Goal: Check status: Check status

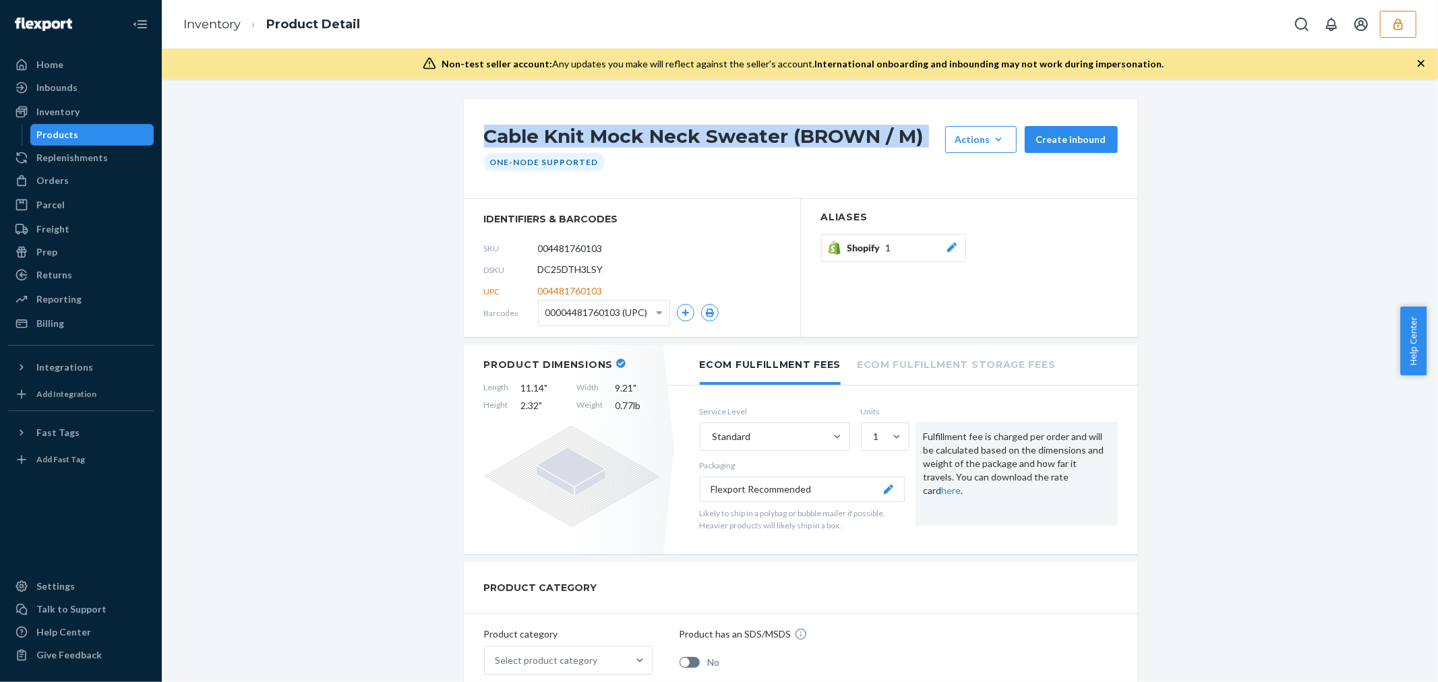
click at [1404, 28] on icon "button" at bounding box center [1397, 24] width 13 height 13
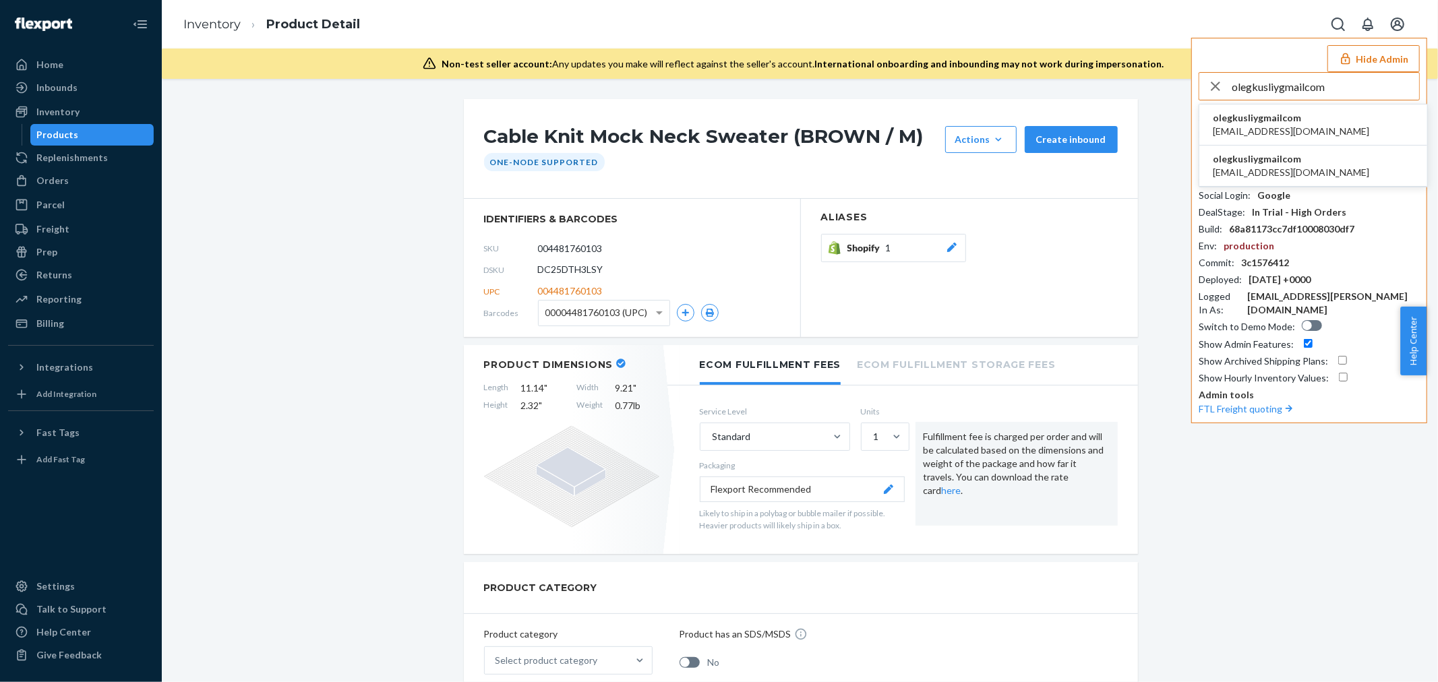
type input "olegkusliygmailcom"
click at [1269, 125] on span "amzaccount@bellaverde.us" at bounding box center [1291, 131] width 156 height 13
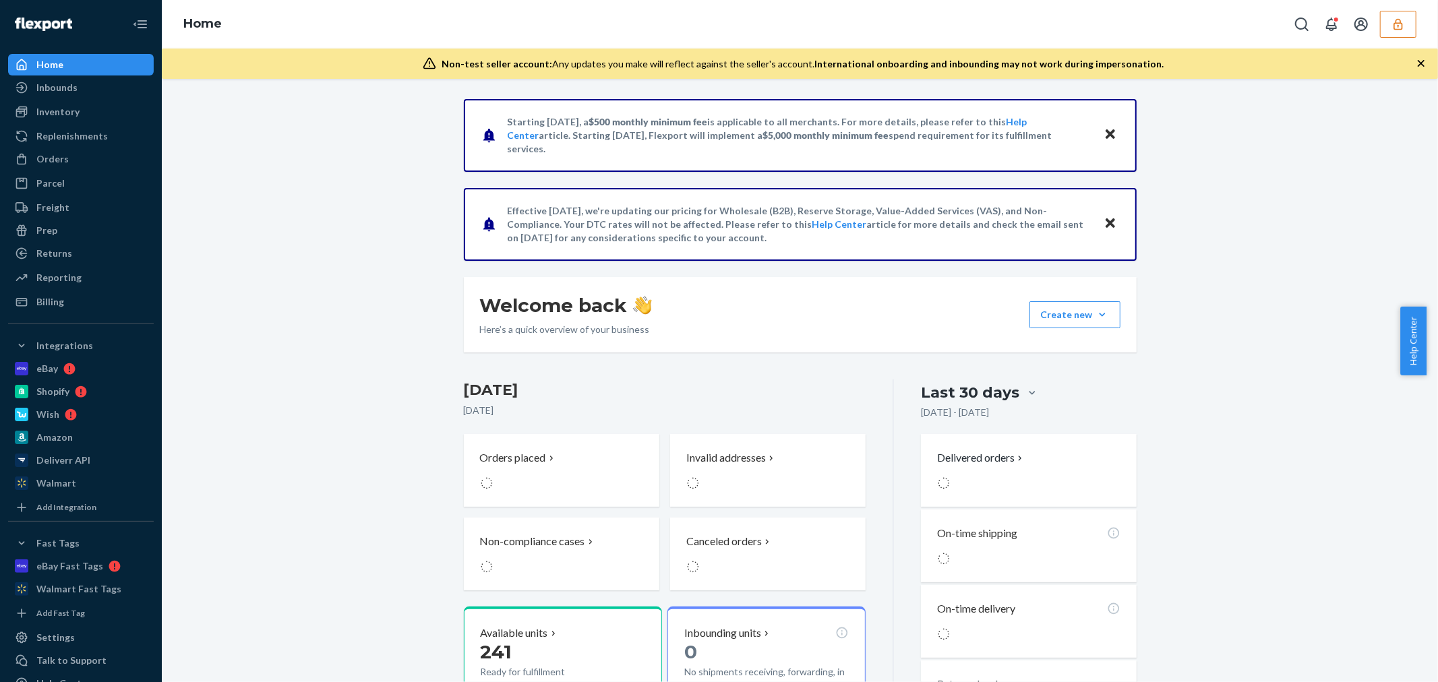
click at [1236, 256] on div "Starting July 1, 2025, a $500 monthly minimum fee is applicable to all merchant…" at bounding box center [800, 582] width 1256 height 967
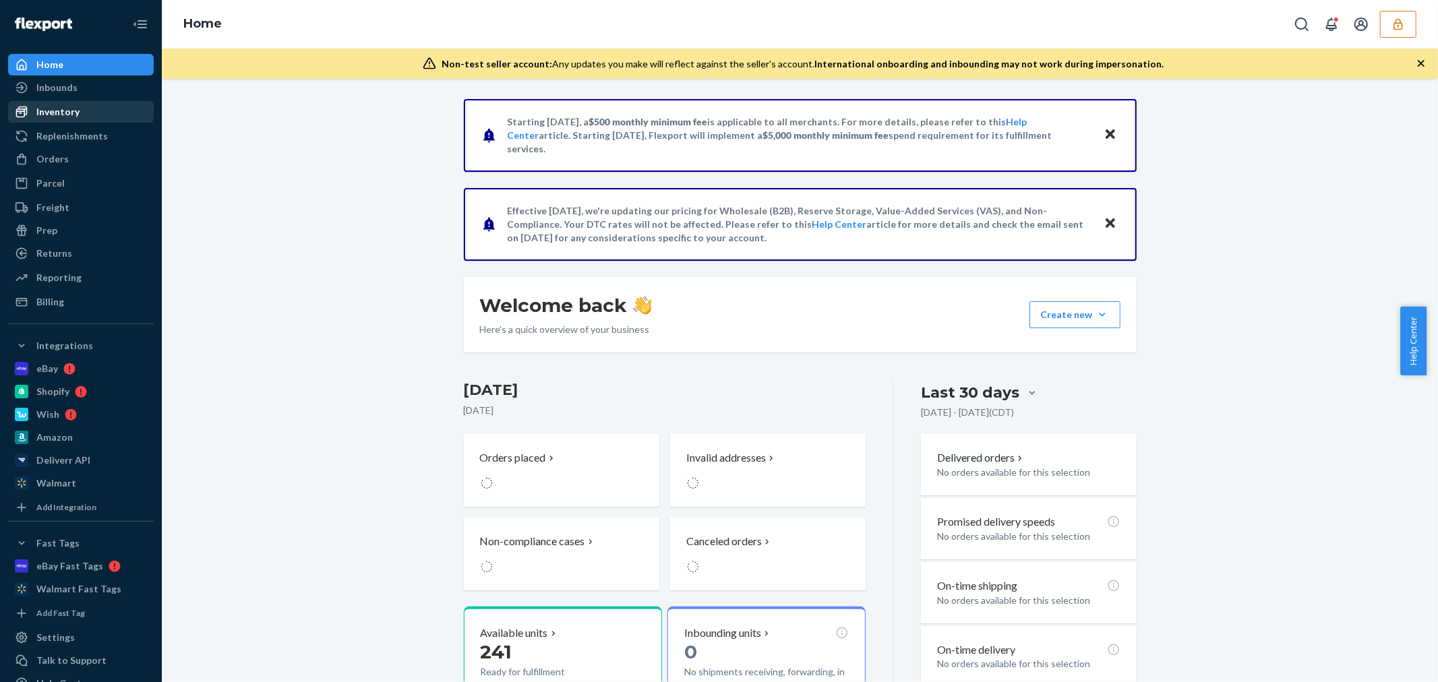
click at [65, 115] on div "Inventory" at bounding box center [57, 111] width 43 height 13
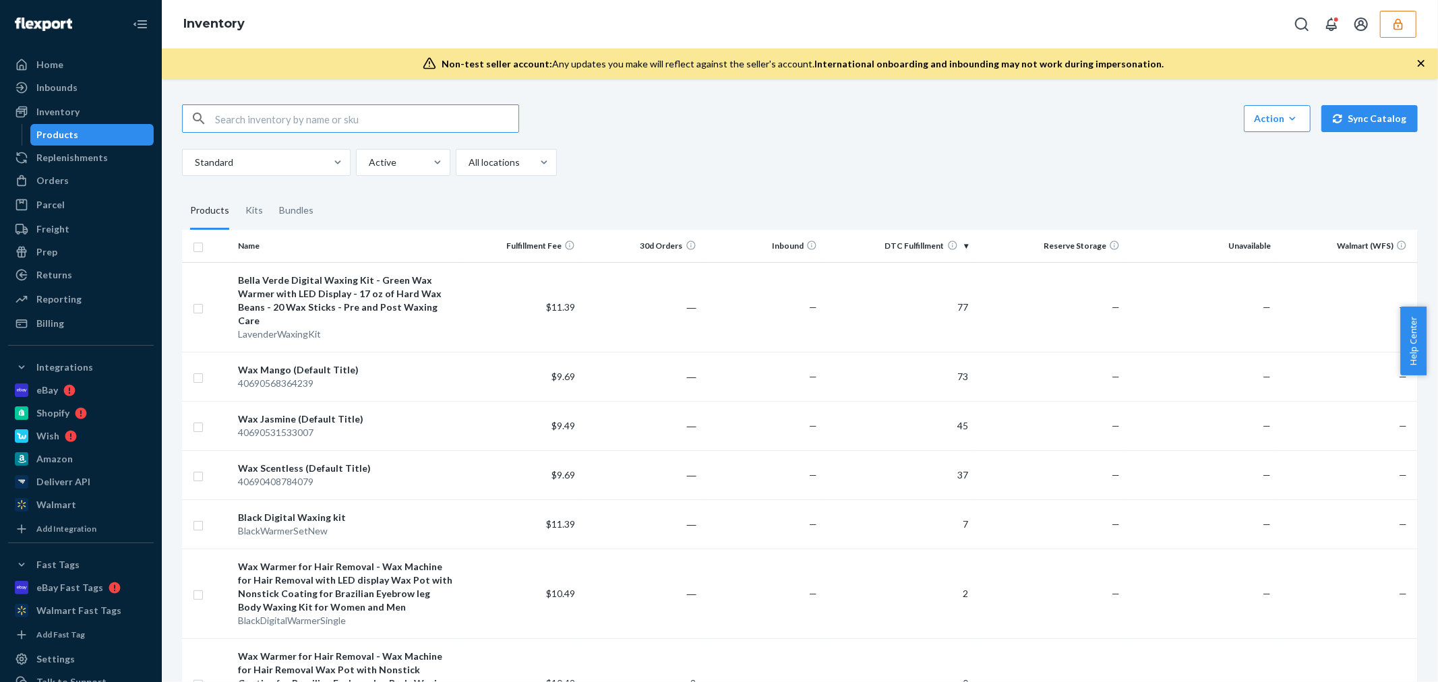
click at [291, 119] on input "text" at bounding box center [366, 118] width 303 height 27
type input "40690568364239"
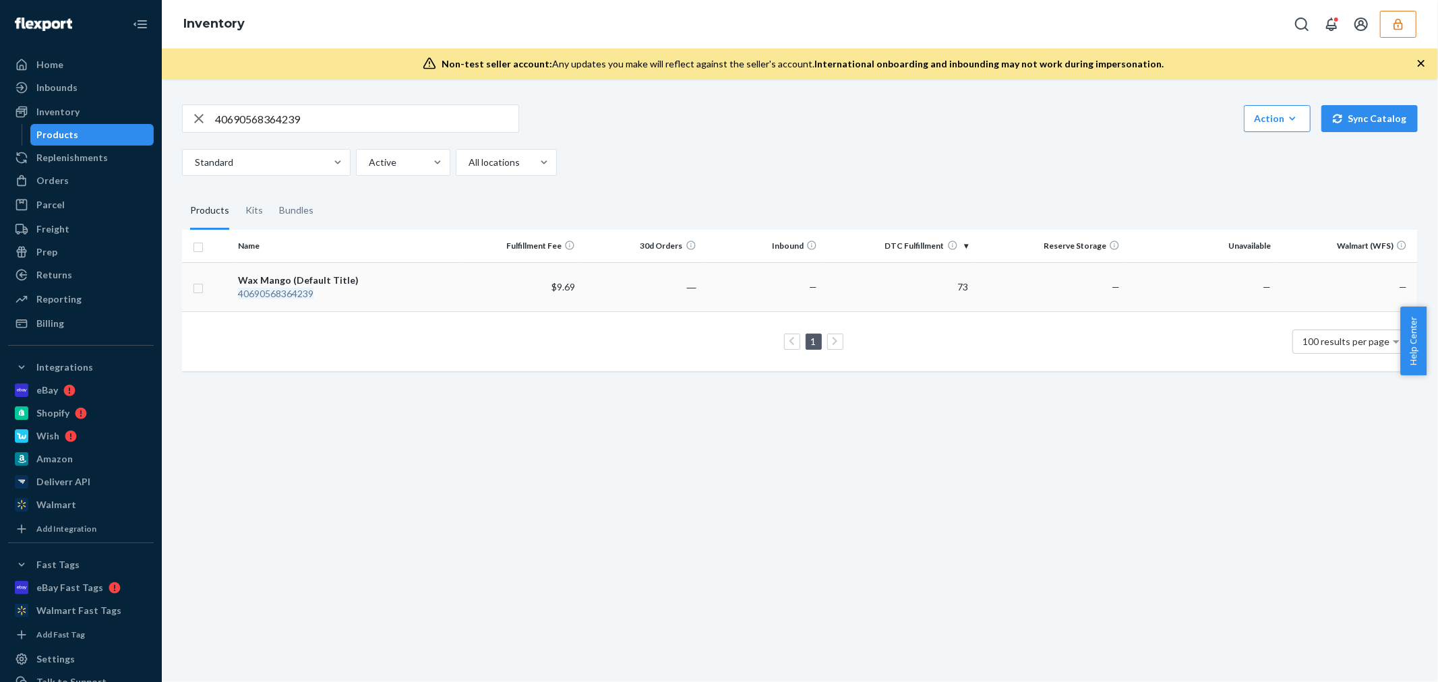
click at [339, 295] on div "40690568364239" at bounding box center [346, 293] width 216 height 13
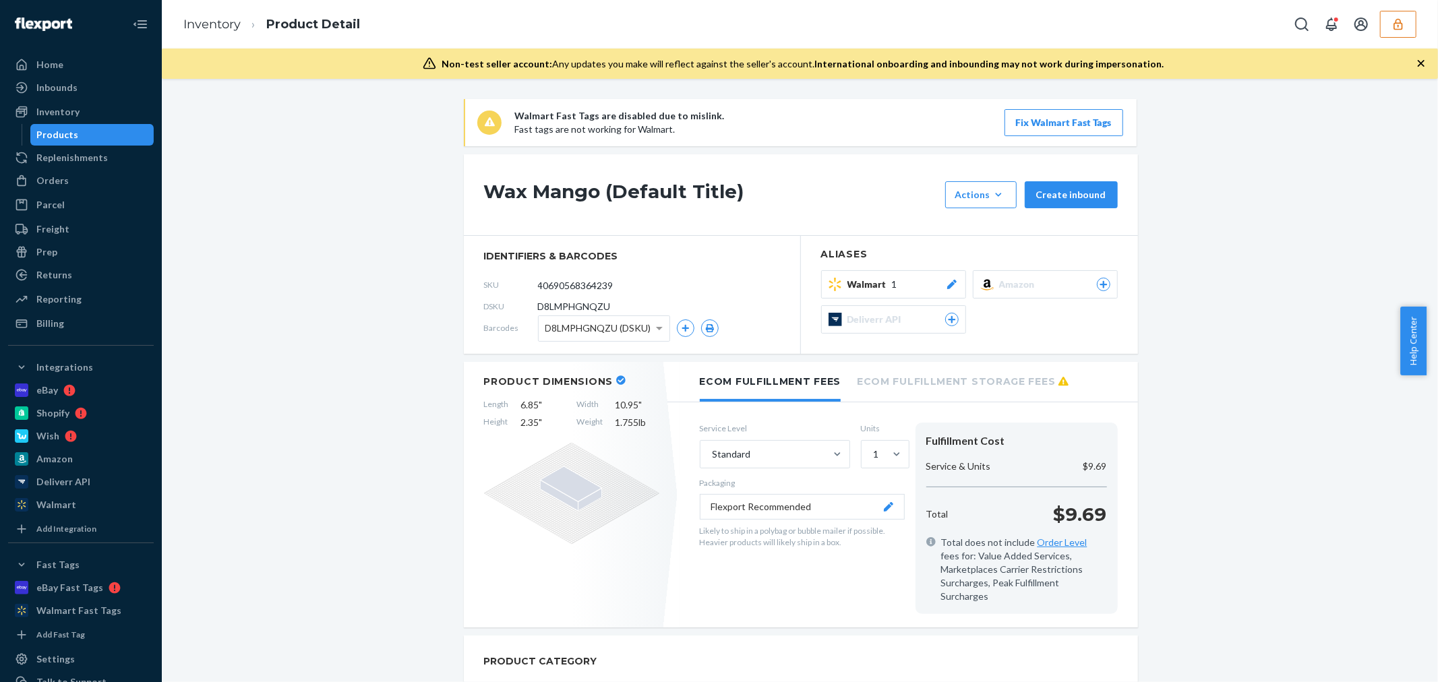
click at [1009, 278] on span "Amazon" at bounding box center [1019, 284] width 41 height 13
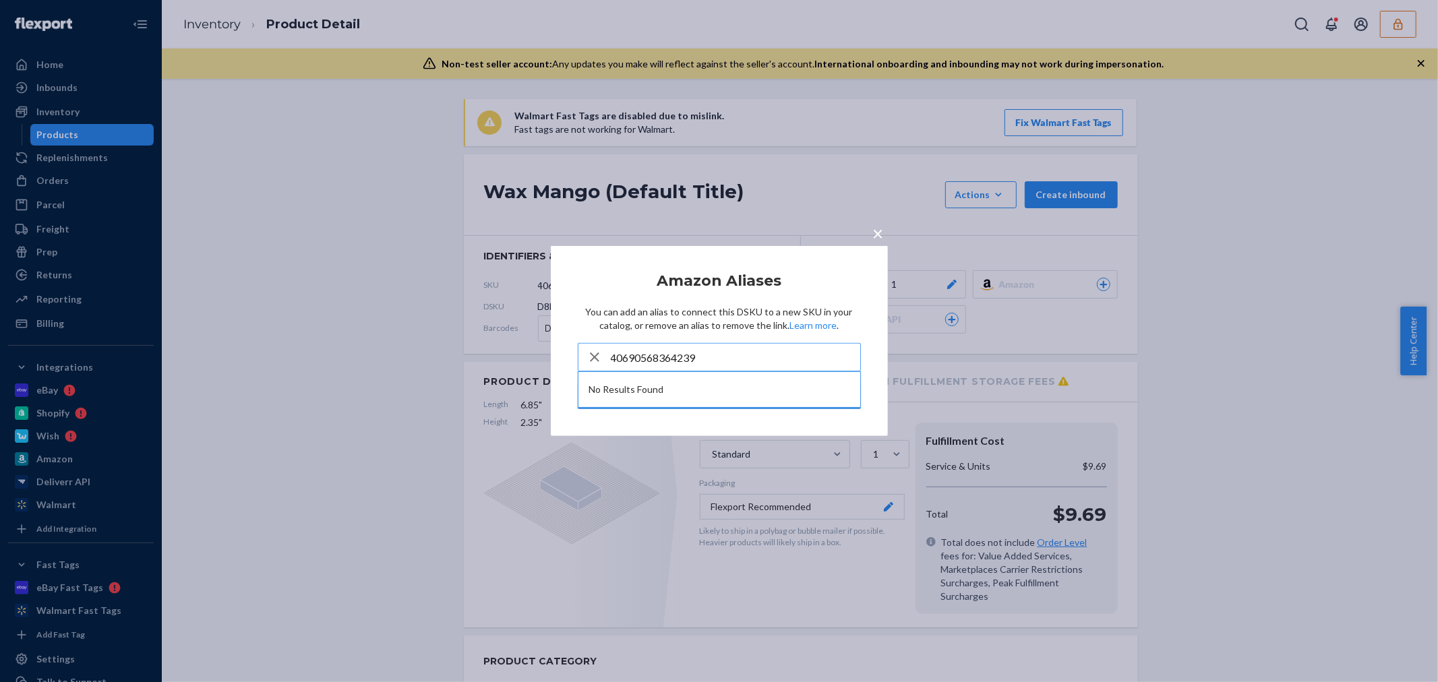
type input "40690568364239"
click at [1044, 344] on div "× Amazon Aliases You can add an alias to connect this DSKU to a new SKU in your…" at bounding box center [719, 341] width 1438 height 682
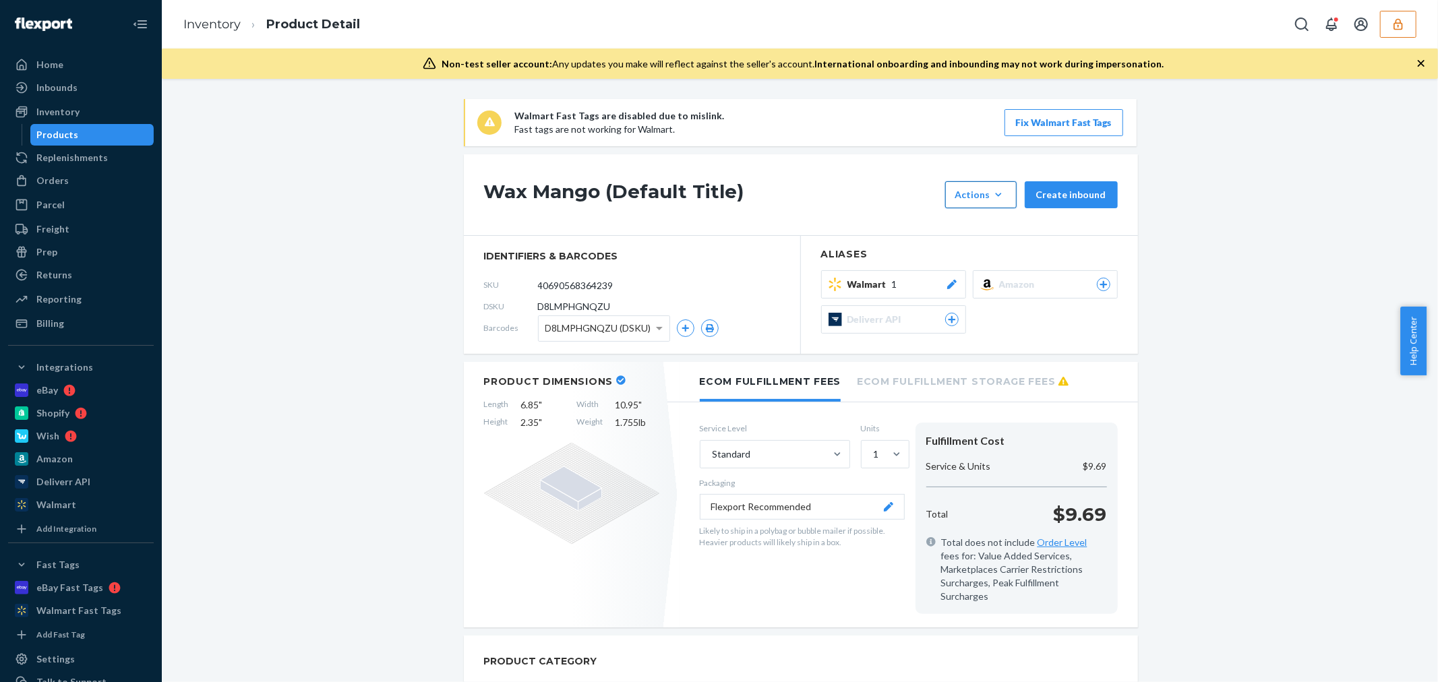
click at [995, 195] on icon "button" at bounding box center [998, 194] width 6 height 3
drag, startPoint x: 1270, startPoint y: 273, endPoint x: 1209, endPoint y: 173, distance: 117.1
click at [211, 26] on link "Inventory" at bounding box center [211, 24] width 57 height 15
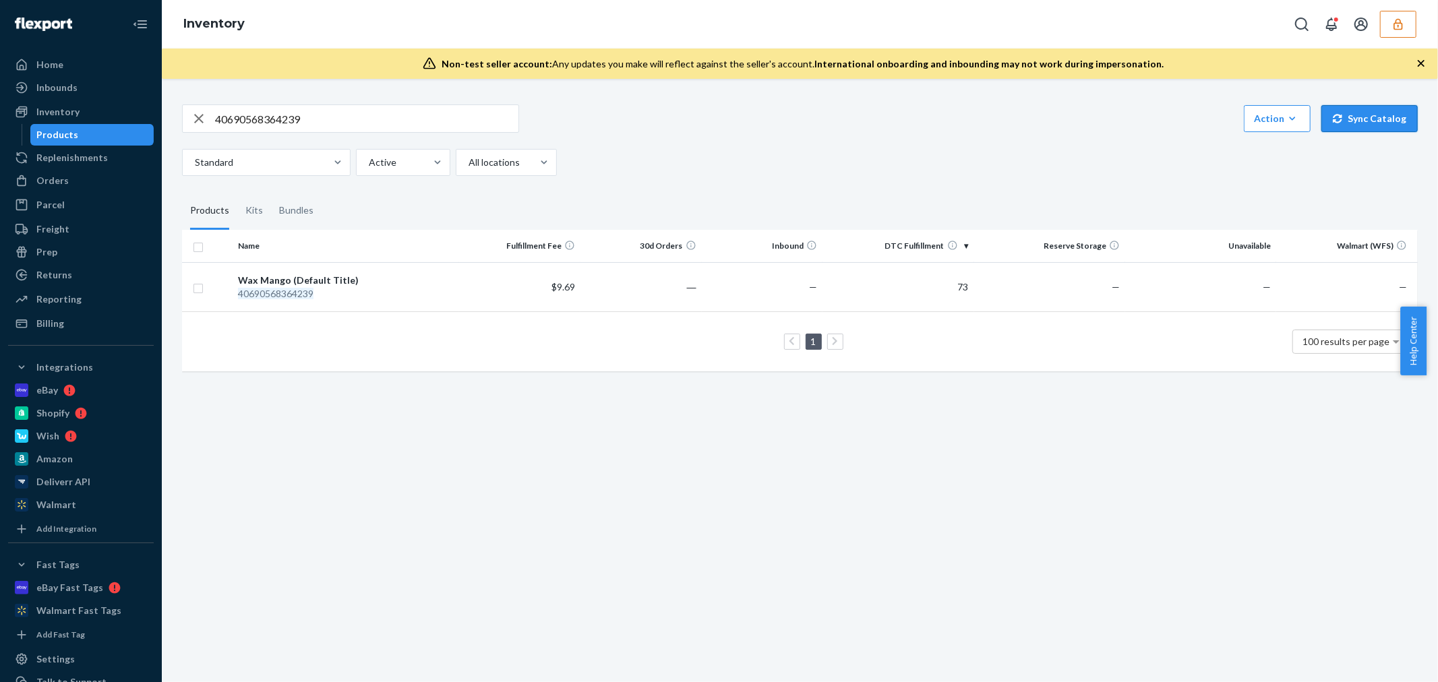
click at [1360, 126] on button "Sync Catalog" at bounding box center [1369, 118] width 96 height 27
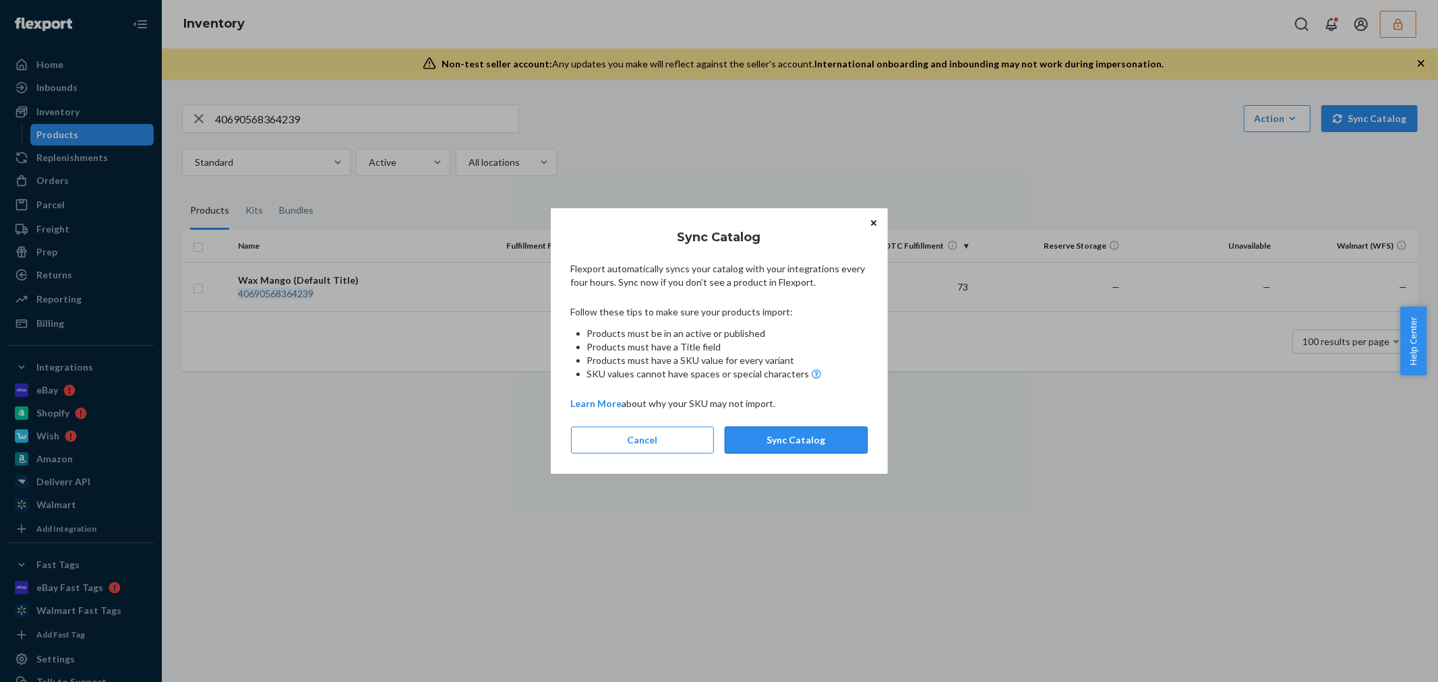
click at [798, 442] on button "Sync Catalog" at bounding box center [796, 440] width 143 height 27
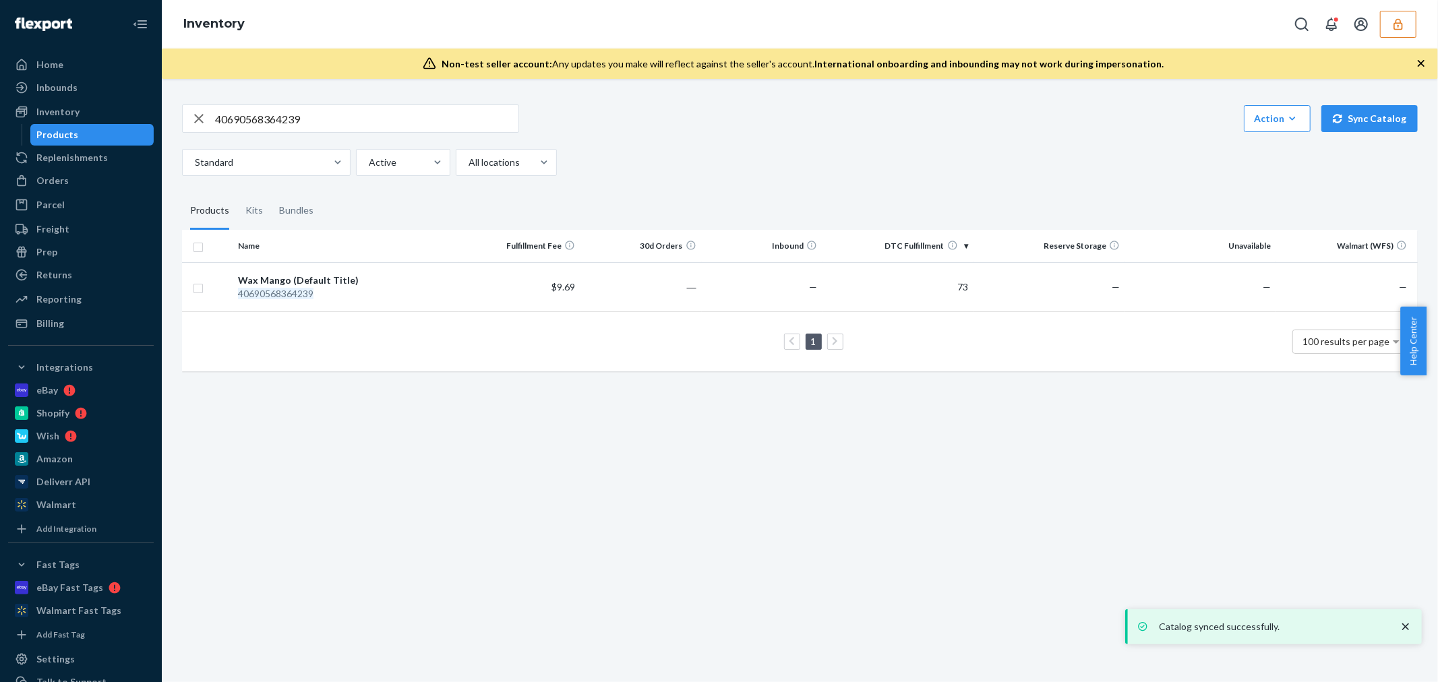
click at [1407, 19] on button "button" at bounding box center [1398, 24] width 36 height 27
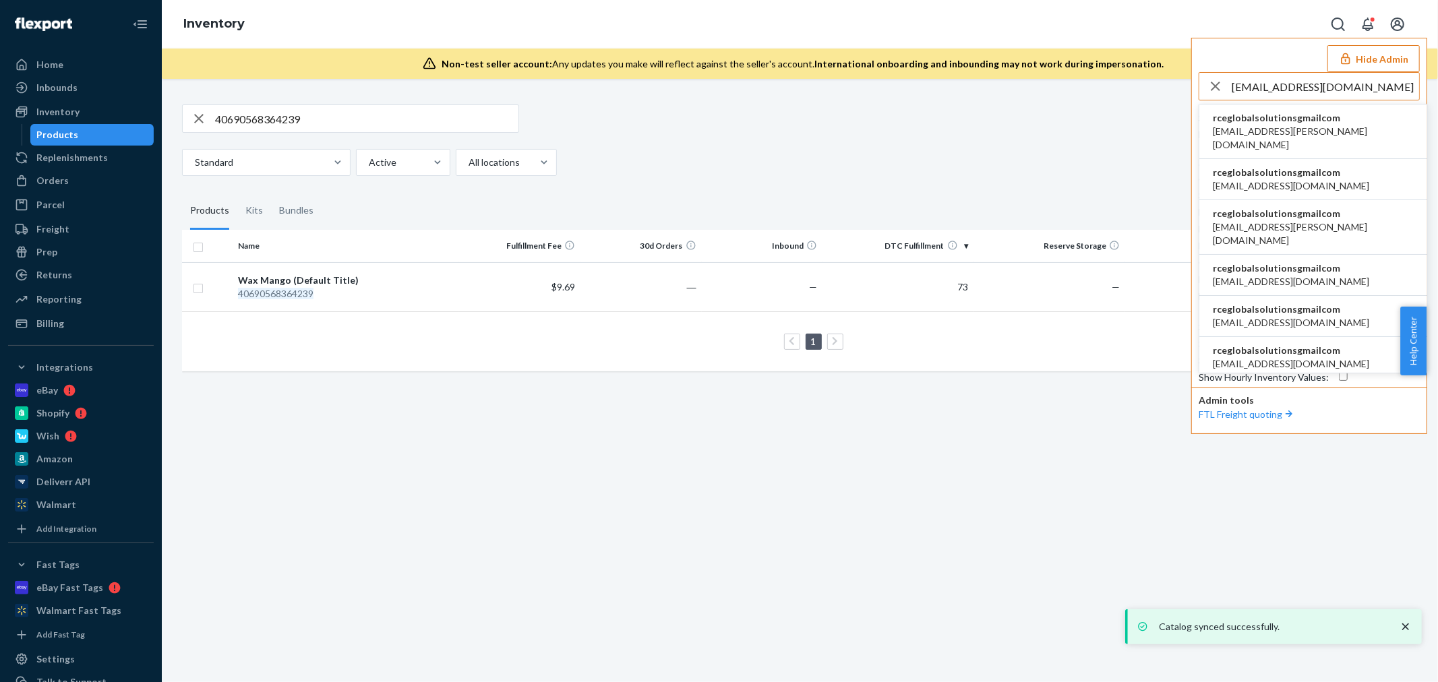
type input "rceglobalsolutions@gmail.com"
drag, startPoint x: 1299, startPoint y: 119, endPoint x: 1306, endPoint y: 123, distance: 8.4
click at [1298, 119] on span "rceglobalsolutionsgmailcom" at bounding box center [1313, 117] width 201 height 13
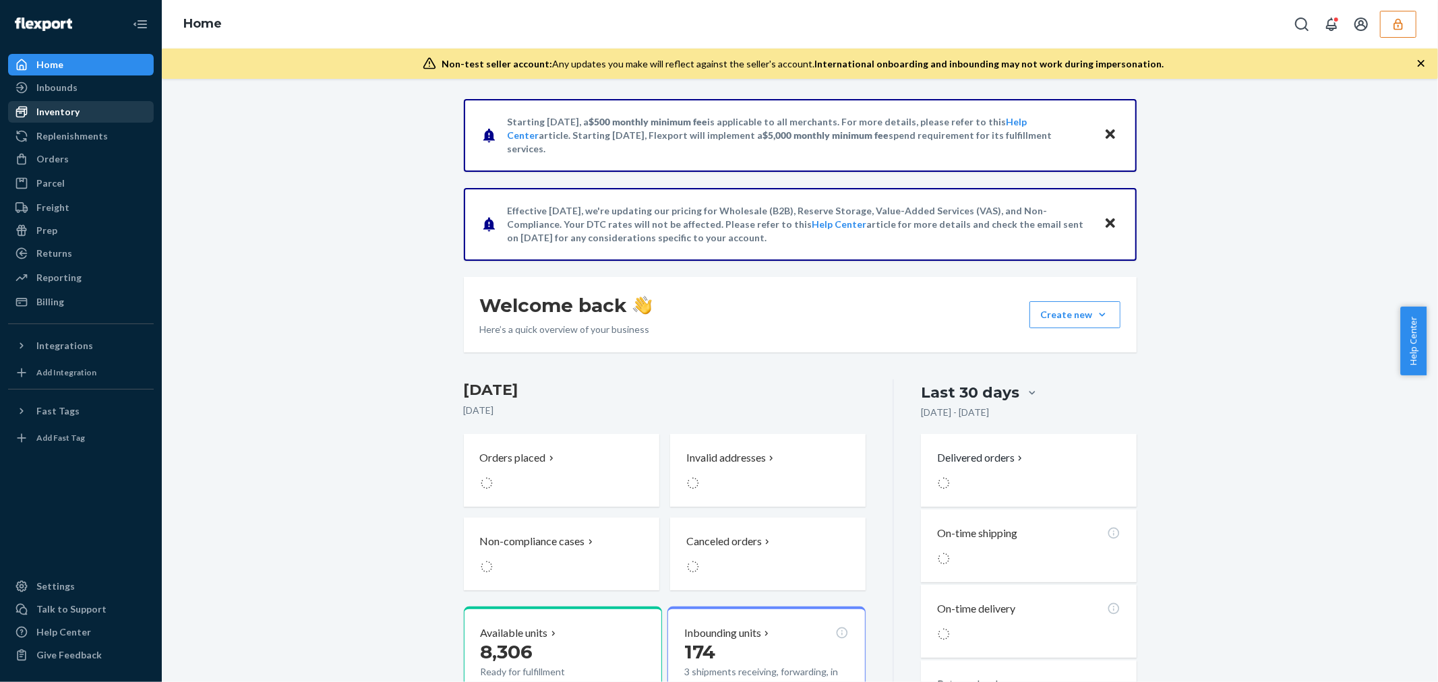
drag, startPoint x: 59, startPoint y: 109, endPoint x: 104, endPoint y: 117, distance: 46.0
click at [59, 109] on div "Inventory" at bounding box center [57, 111] width 43 height 13
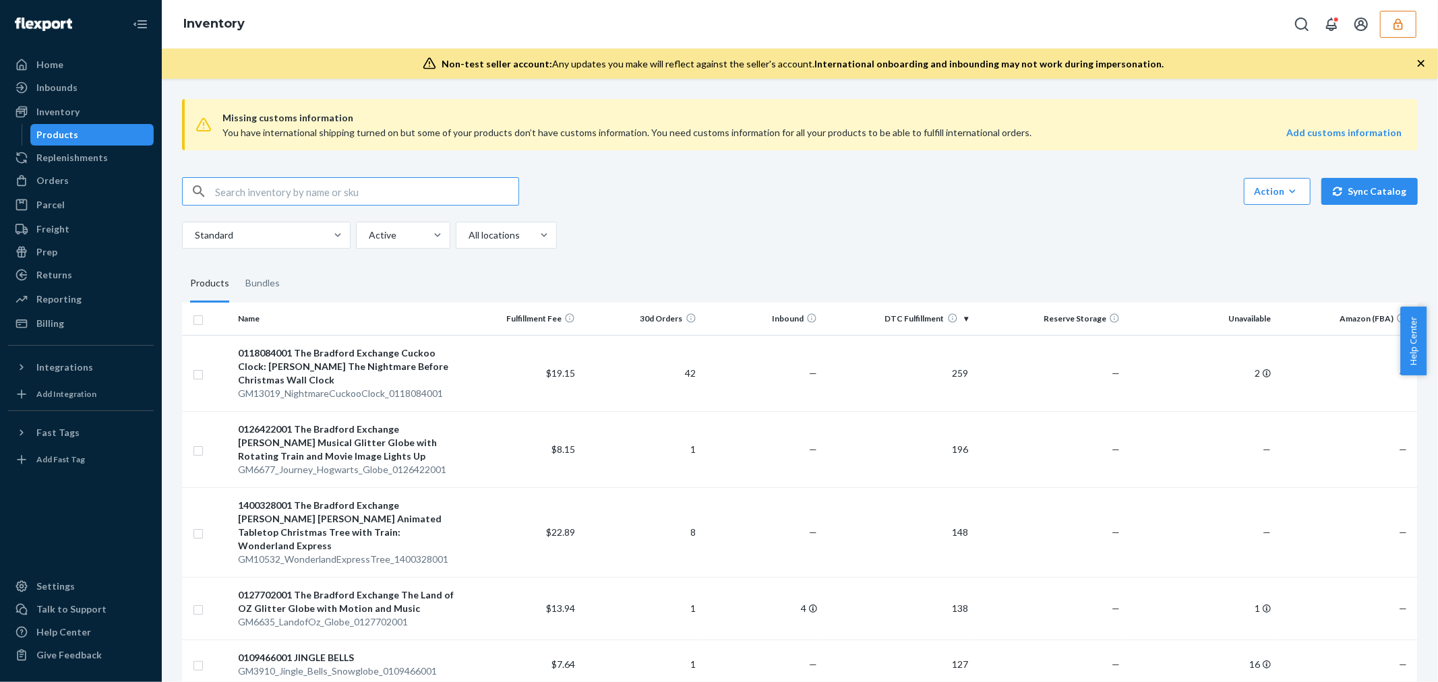
paste input "ZR1790_Spiderman_Marvel_EDT_1x_50ML"
type input "ZR1790_Spiderman_Marvel_EDT_1x_50ML"
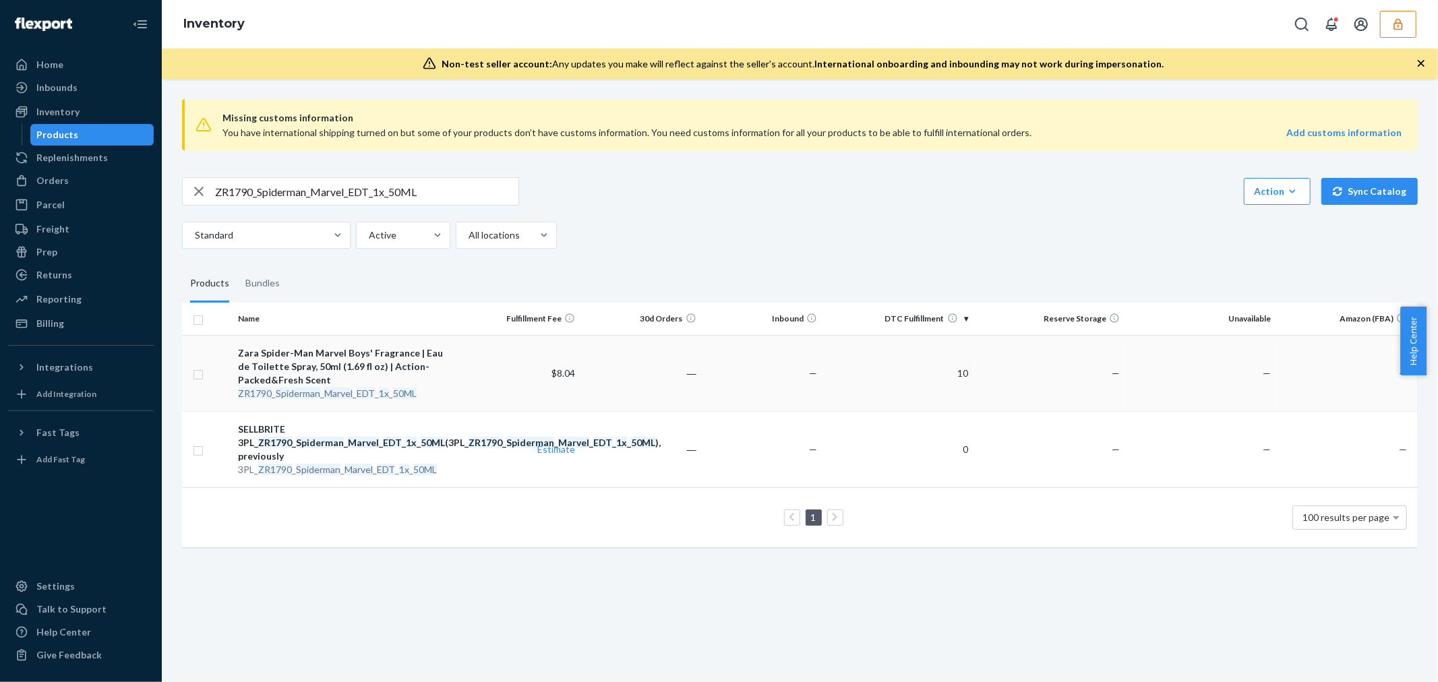
click at [365, 364] on div "Zara Spider-Man Marvel Boys' Fragrance | Eau de Toilette Spray, 50ml (1.69 fl o…" at bounding box center [346, 366] width 216 height 40
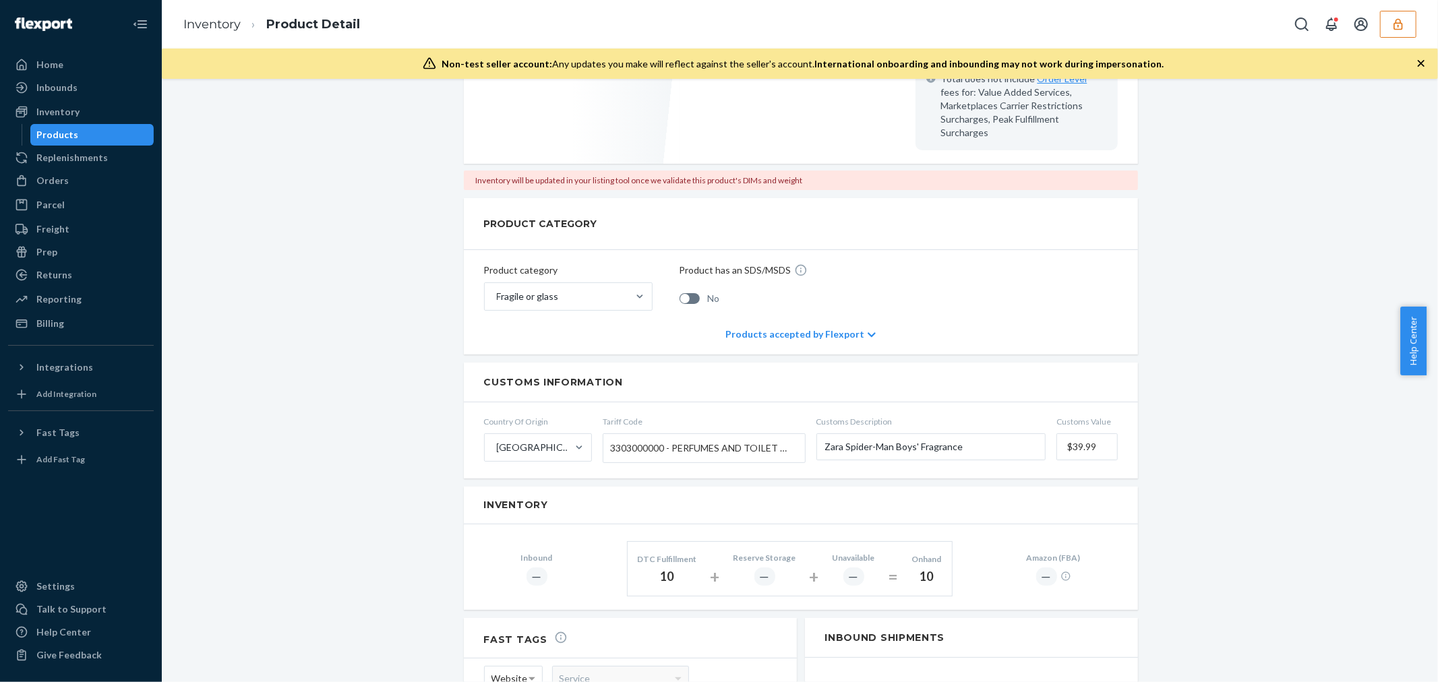
scroll to position [113, 0]
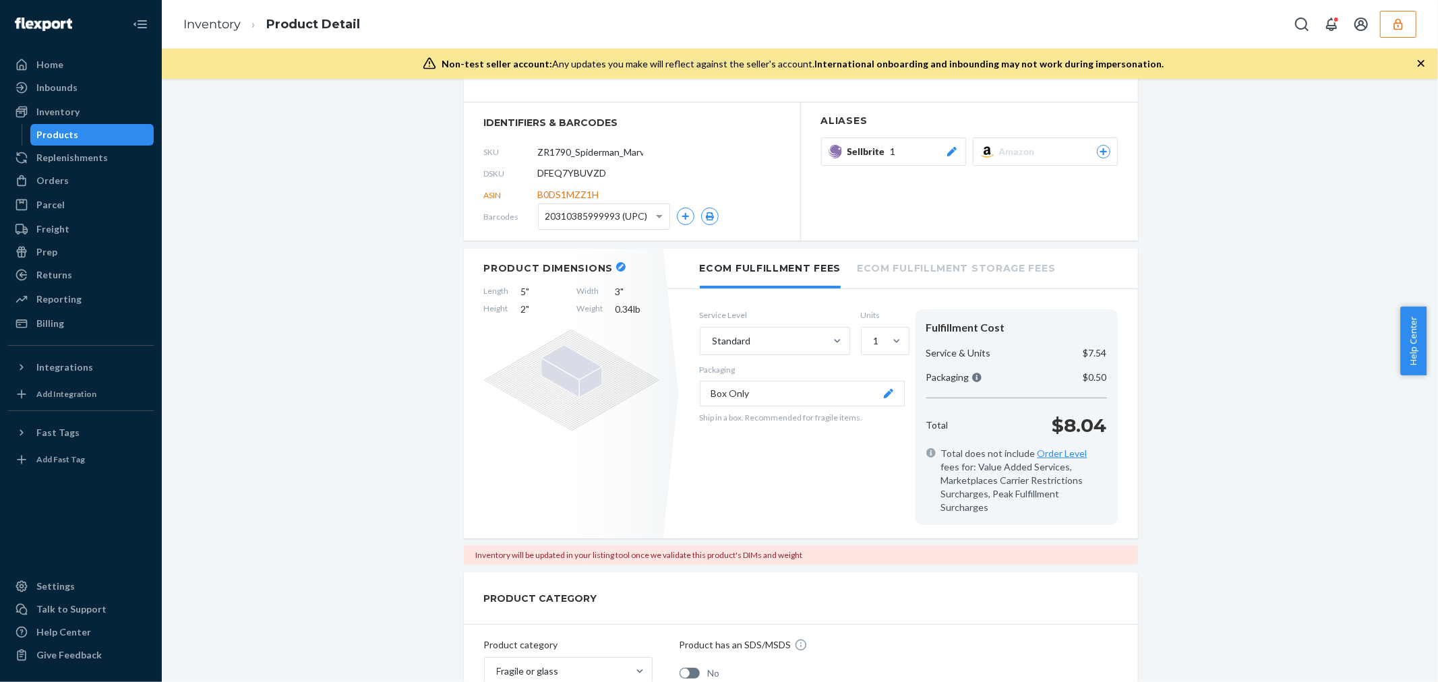
click at [564, 172] on span "DFEQ7YBUVZD" at bounding box center [572, 173] width 69 height 13
drag, startPoint x: 564, startPoint y: 172, endPoint x: 49, endPoint y: 187, distance: 515.9
click at [564, 172] on span "DFEQ7YBUVZD" at bounding box center [572, 173] width 69 height 13
copy span "DFEQ7YBUVZD"
click at [66, 109] on div "Inventory" at bounding box center [57, 111] width 43 height 13
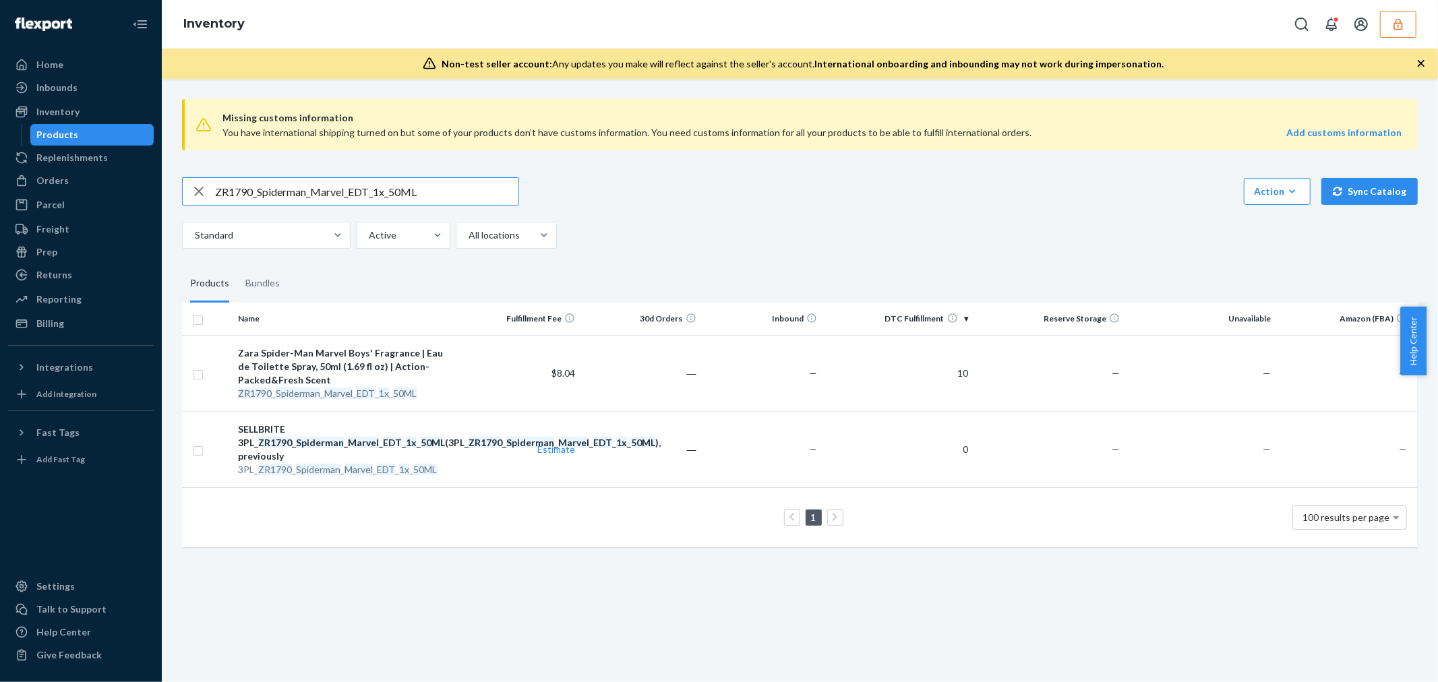
drag, startPoint x: 430, startPoint y: 192, endPoint x: 0, endPoint y: 192, distance: 430.1
click at [0, 192] on div "Home Inbounds Shipping Plans Problems Inventory Products Replenishments Orders …" at bounding box center [719, 341] width 1438 height 682
type input "DFEQ7YBUVZD"
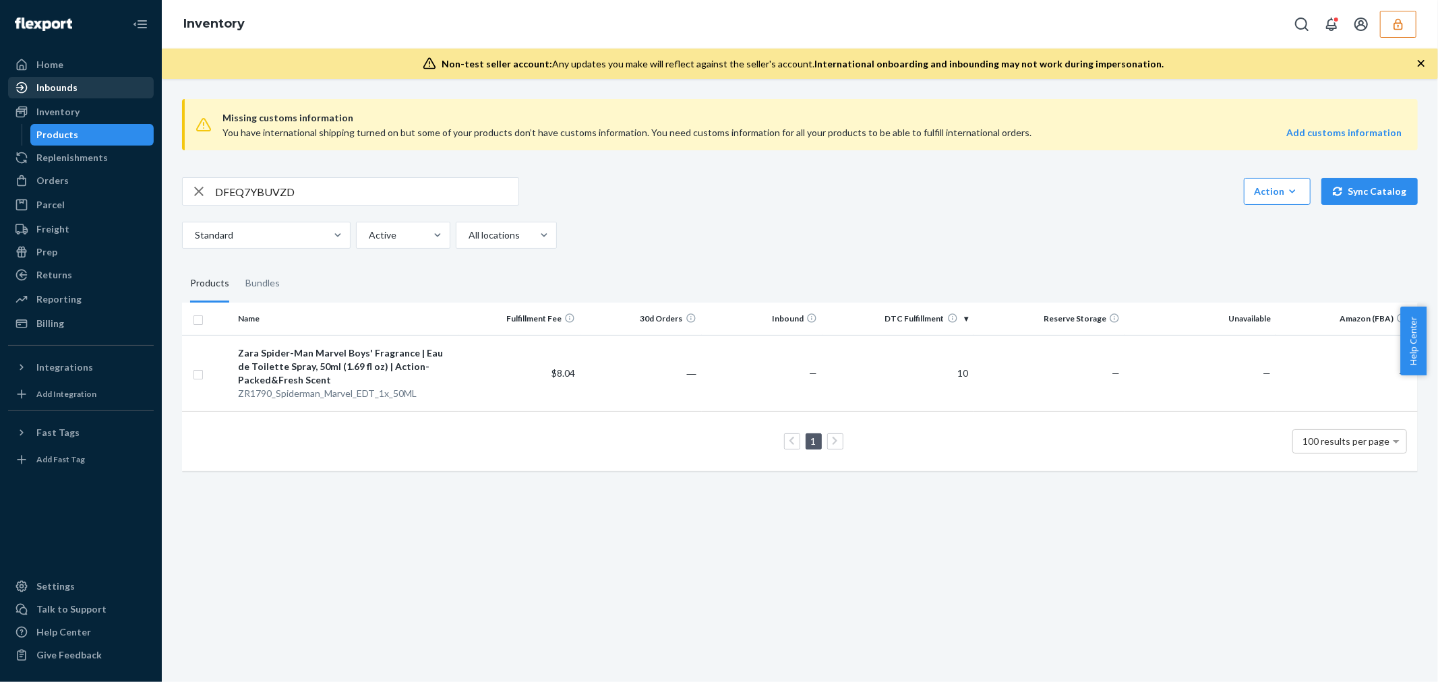
click at [68, 81] on div "Inbounds" at bounding box center [56, 87] width 41 height 13
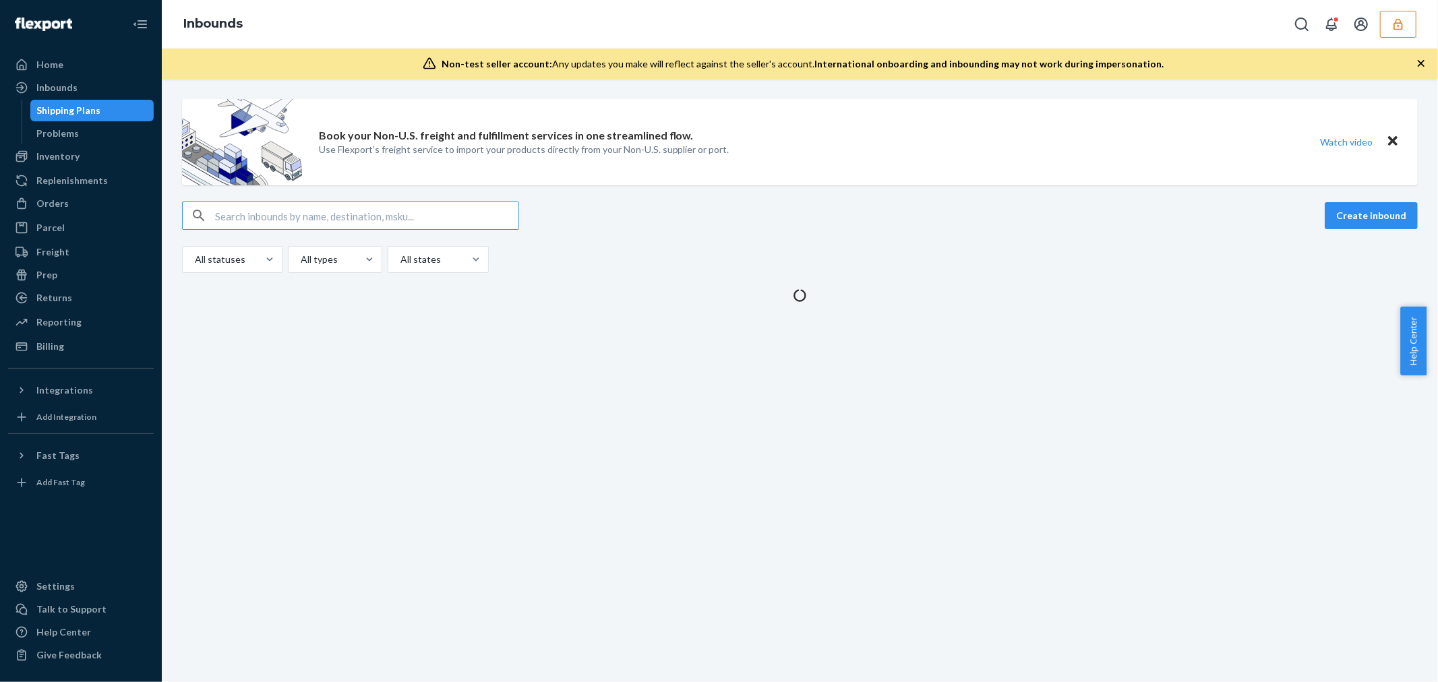
type input "DFEQ7YBUVZD"
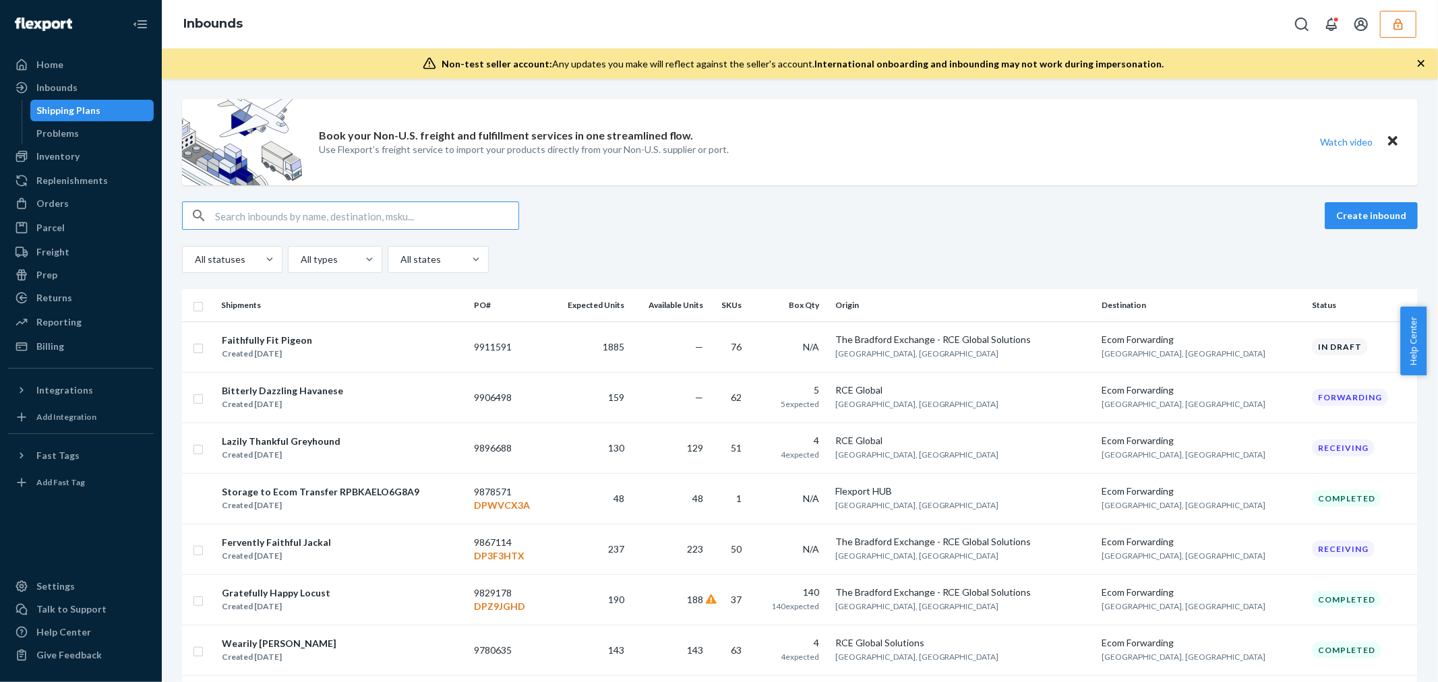
type input "DFEQ7YBUVZD"
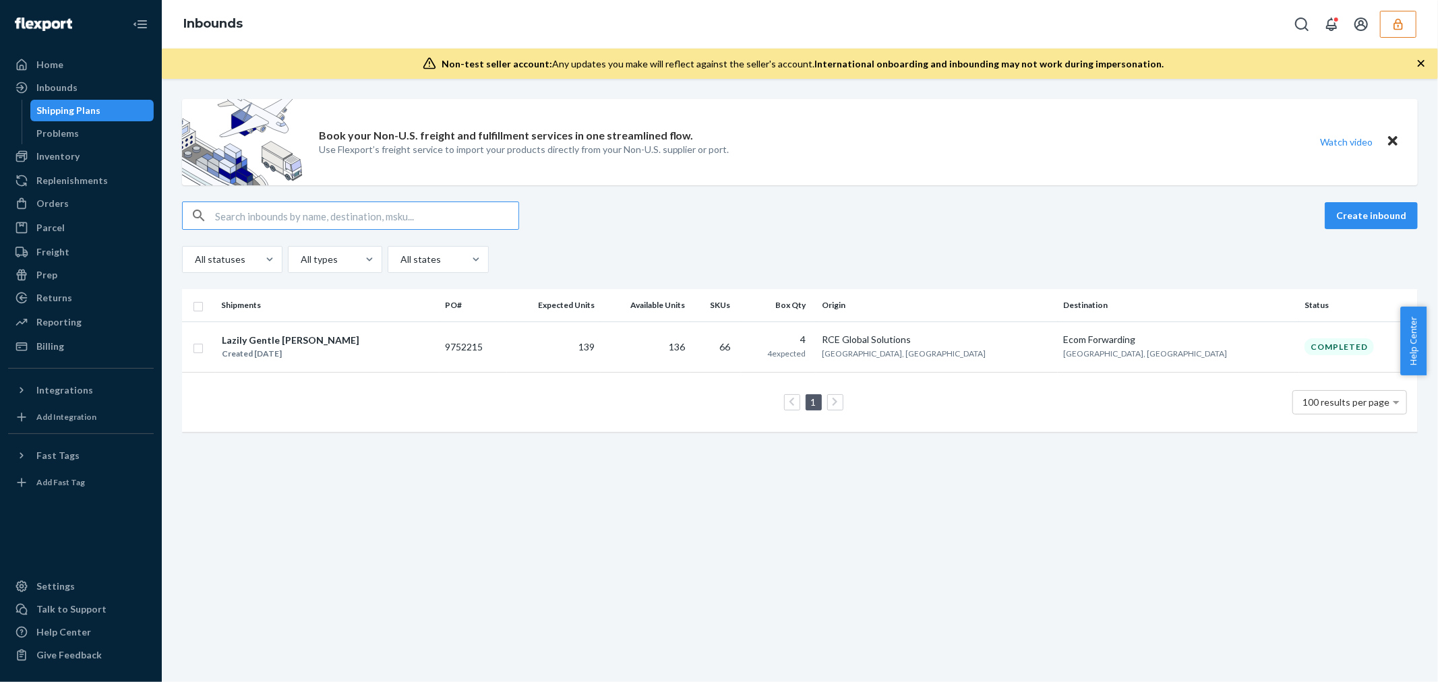
click at [352, 213] on input "text" at bounding box center [366, 215] width 303 height 27
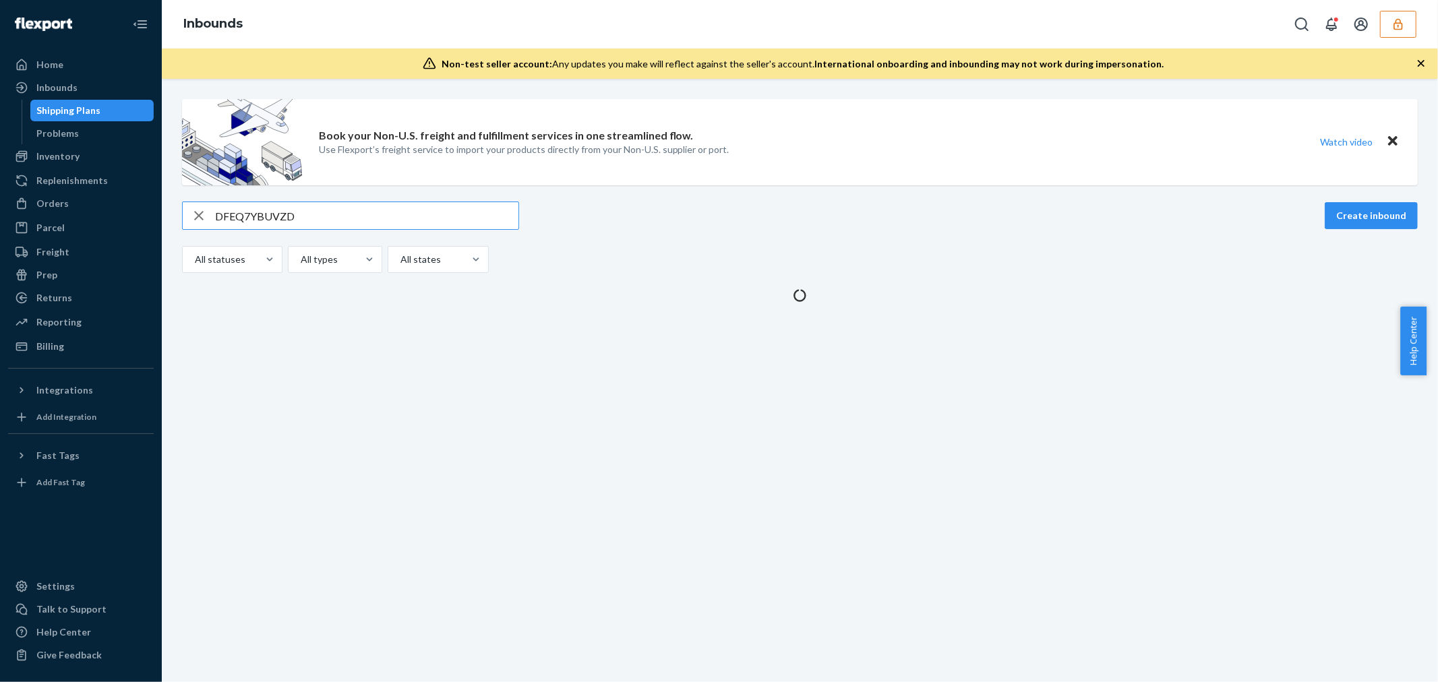
type input "DFEQ7YBUVZD"
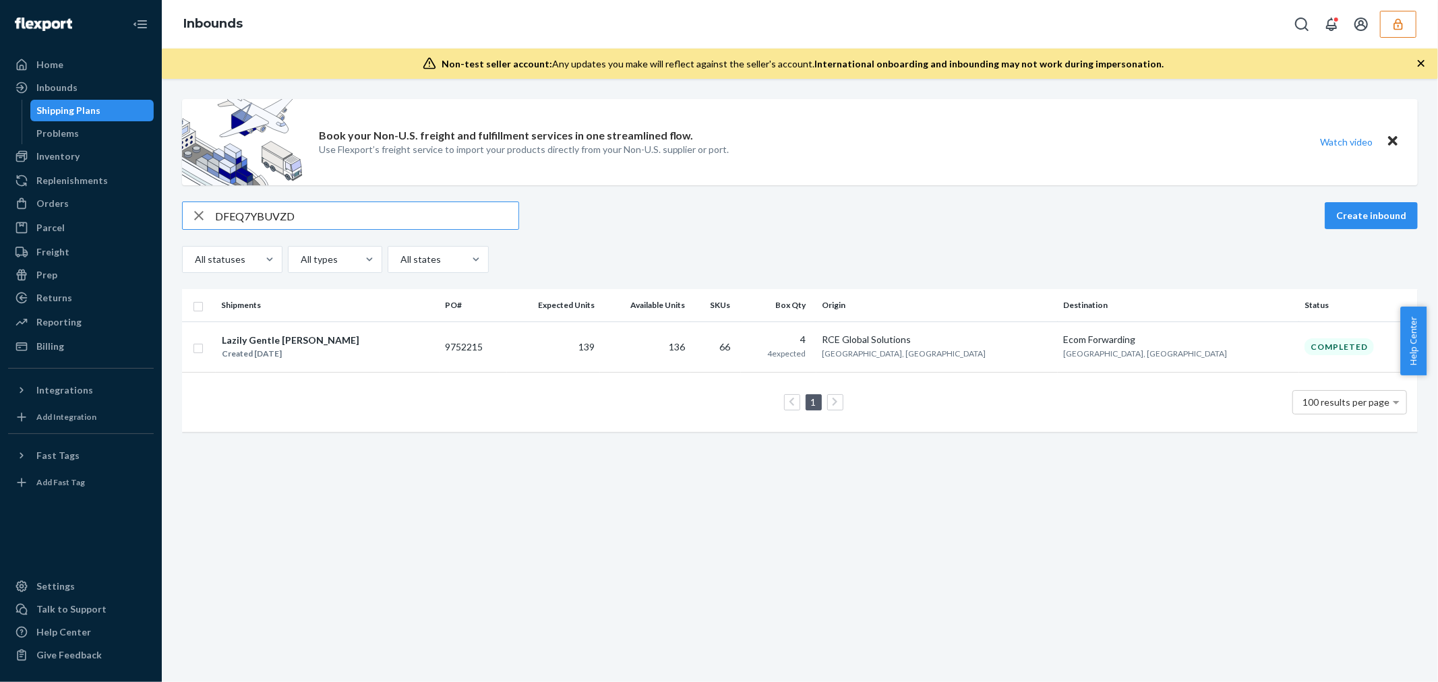
click at [1395, 18] on icon "button" at bounding box center [1397, 24] width 13 height 13
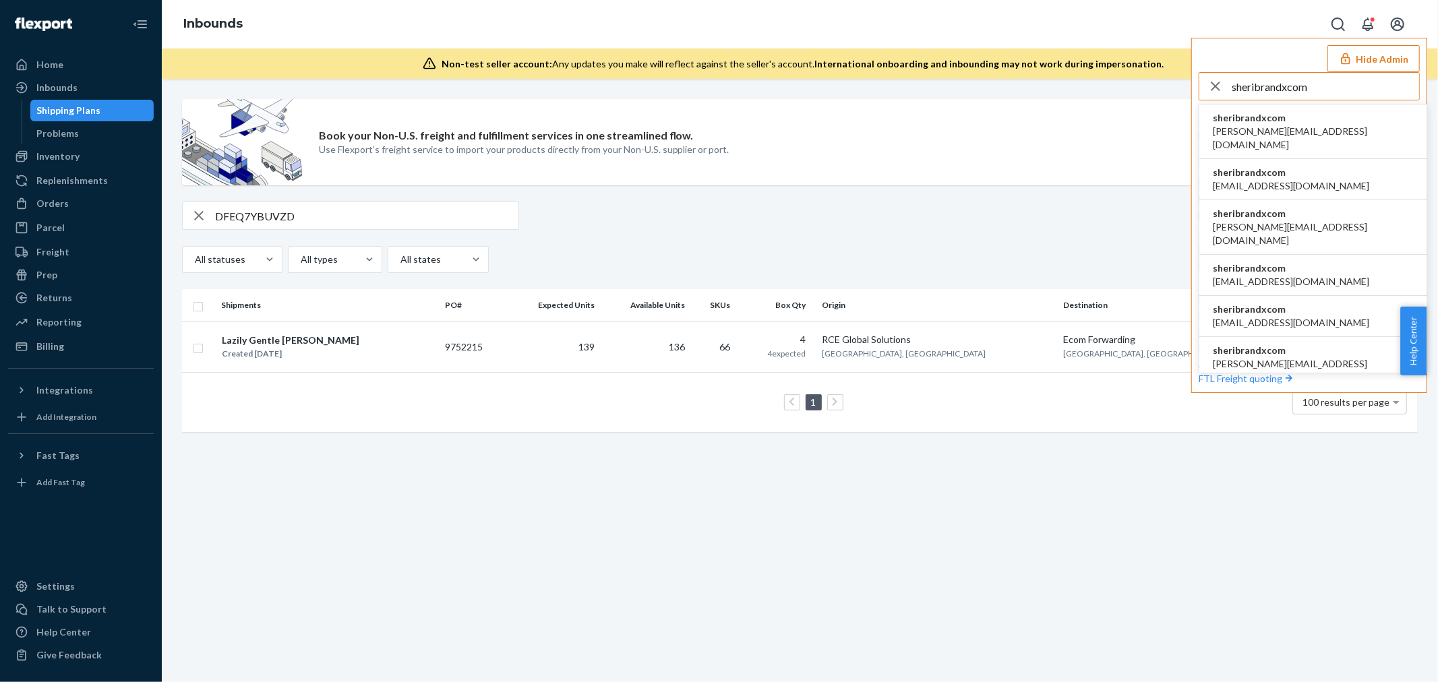
type input "sheribrandxcom"
click at [1308, 113] on li "sheribrandxcom adriana@brandx.com" at bounding box center [1313, 131] width 228 height 55
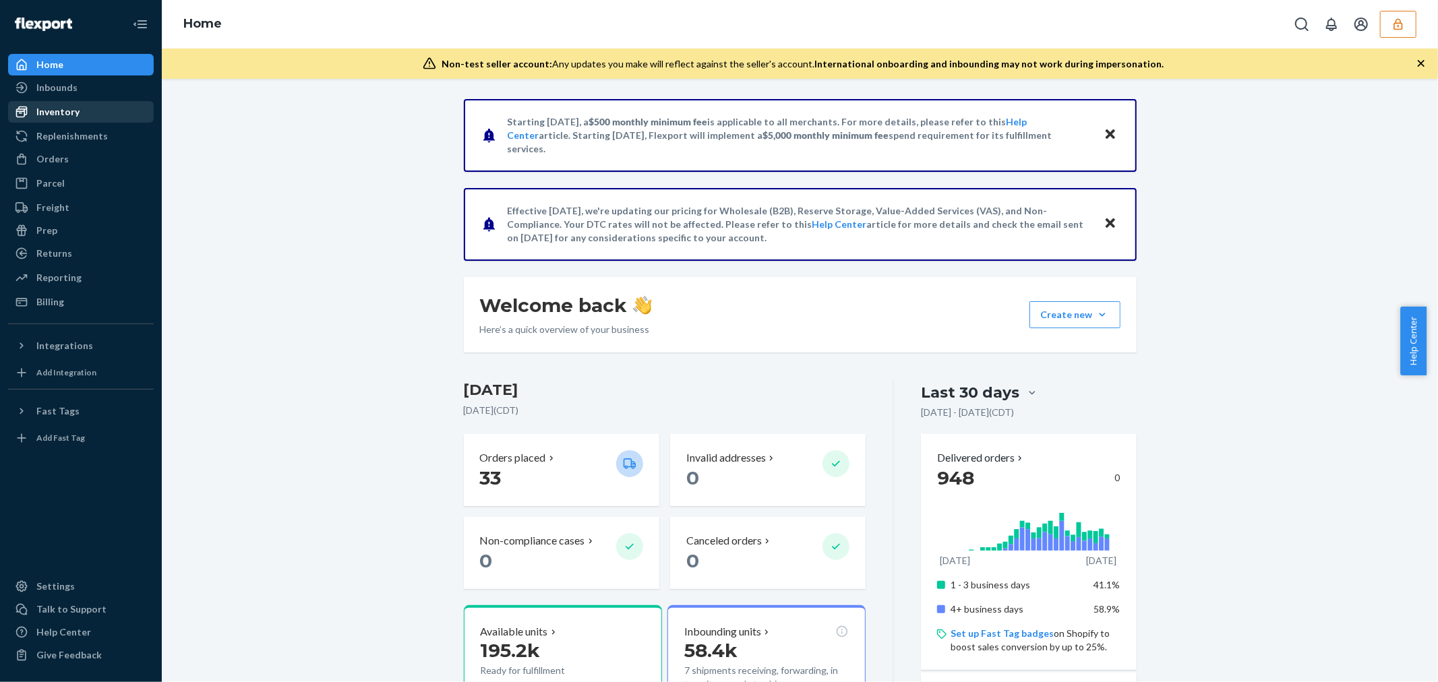
click at [49, 113] on div "Inventory" at bounding box center [57, 111] width 43 height 13
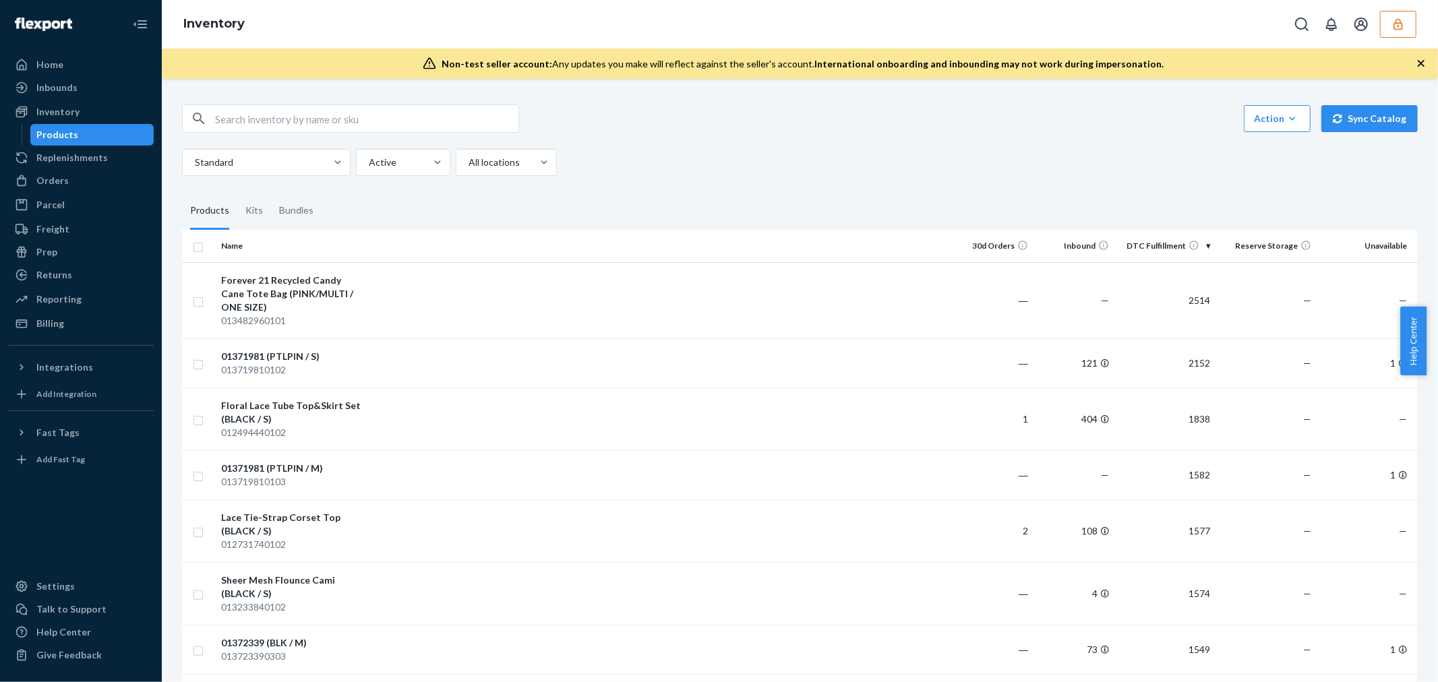
drag, startPoint x: 908, startPoint y: 169, endPoint x: 803, endPoint y: 169, distance: 105.2
click at [908, 169] on div "Standard Active All locations" at bounding box center [795, 162] width 1226 height 27
click at [349, 121] on input "text" at bounding box center [366, 118] width 303 height 27
paste input "DPKCSQ43CHW"
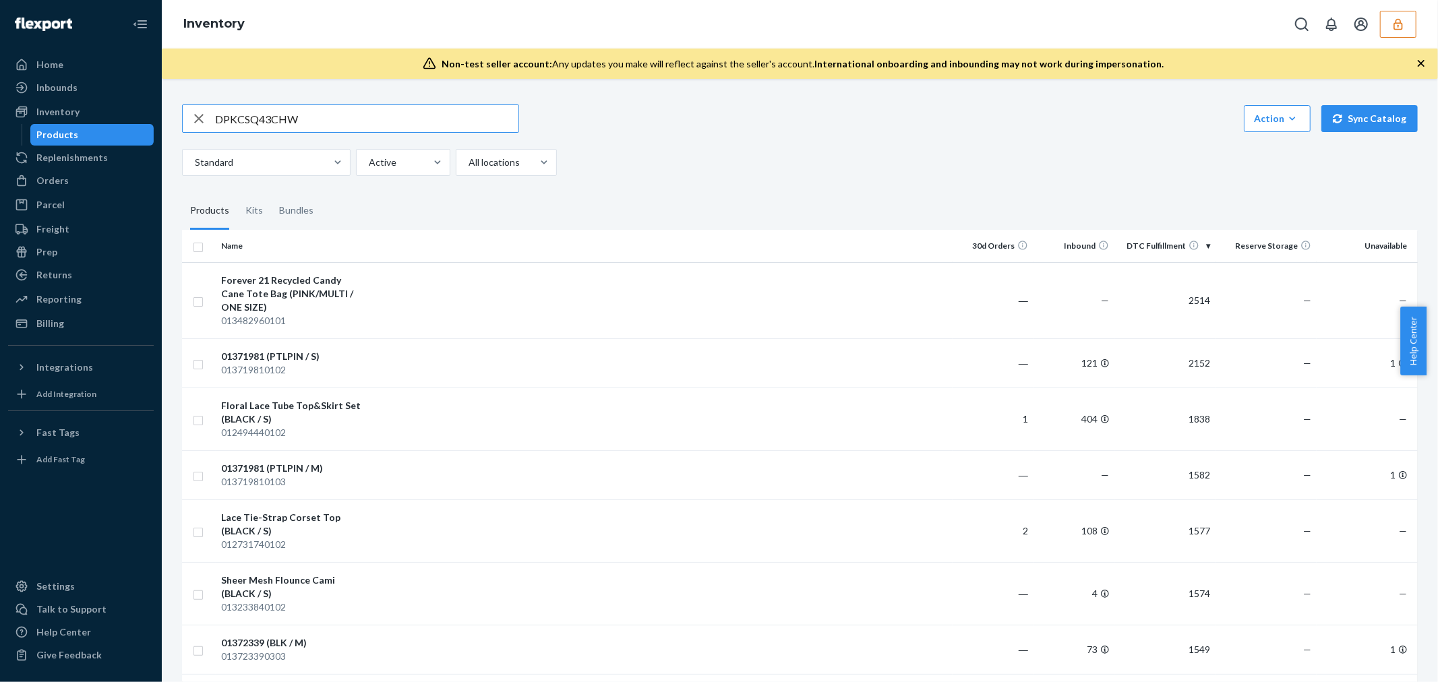
type input "DPKCSQ43CHW"
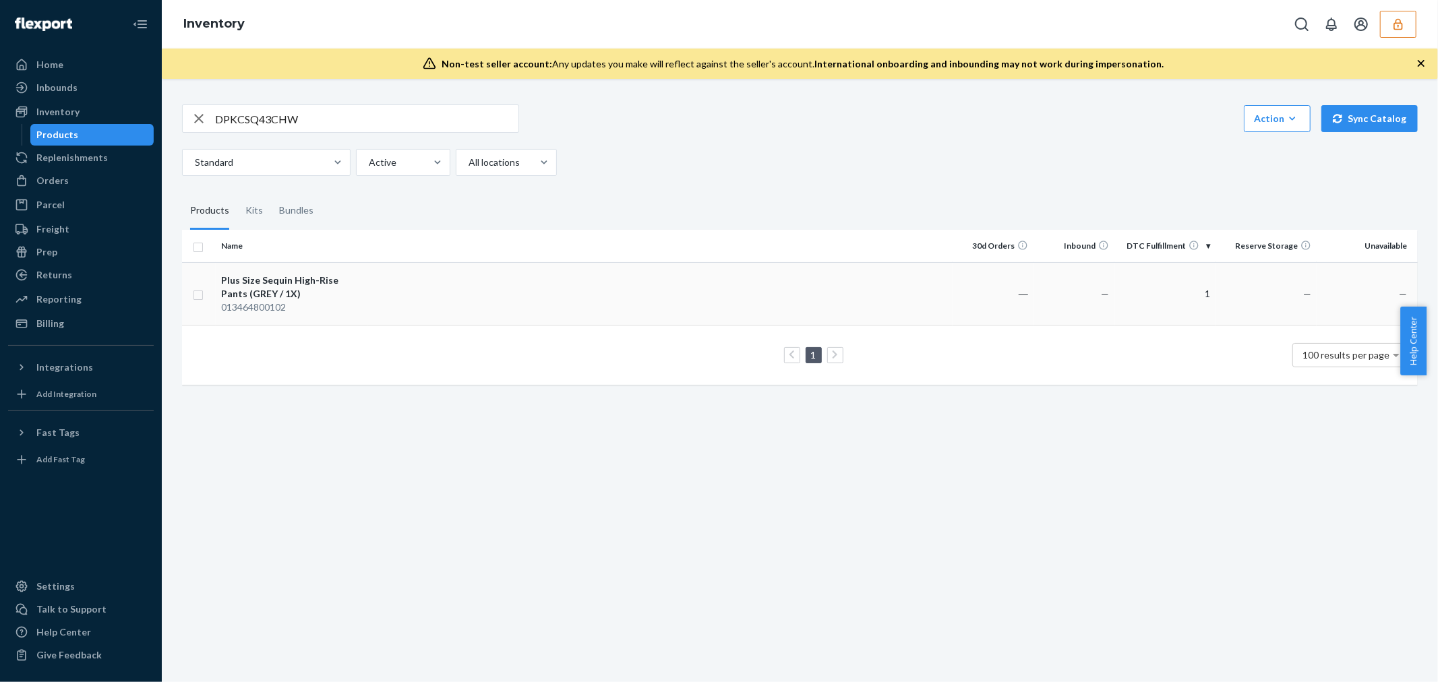
click at [367, 280] on td at bounding box center [659, 293] width 585 height 63
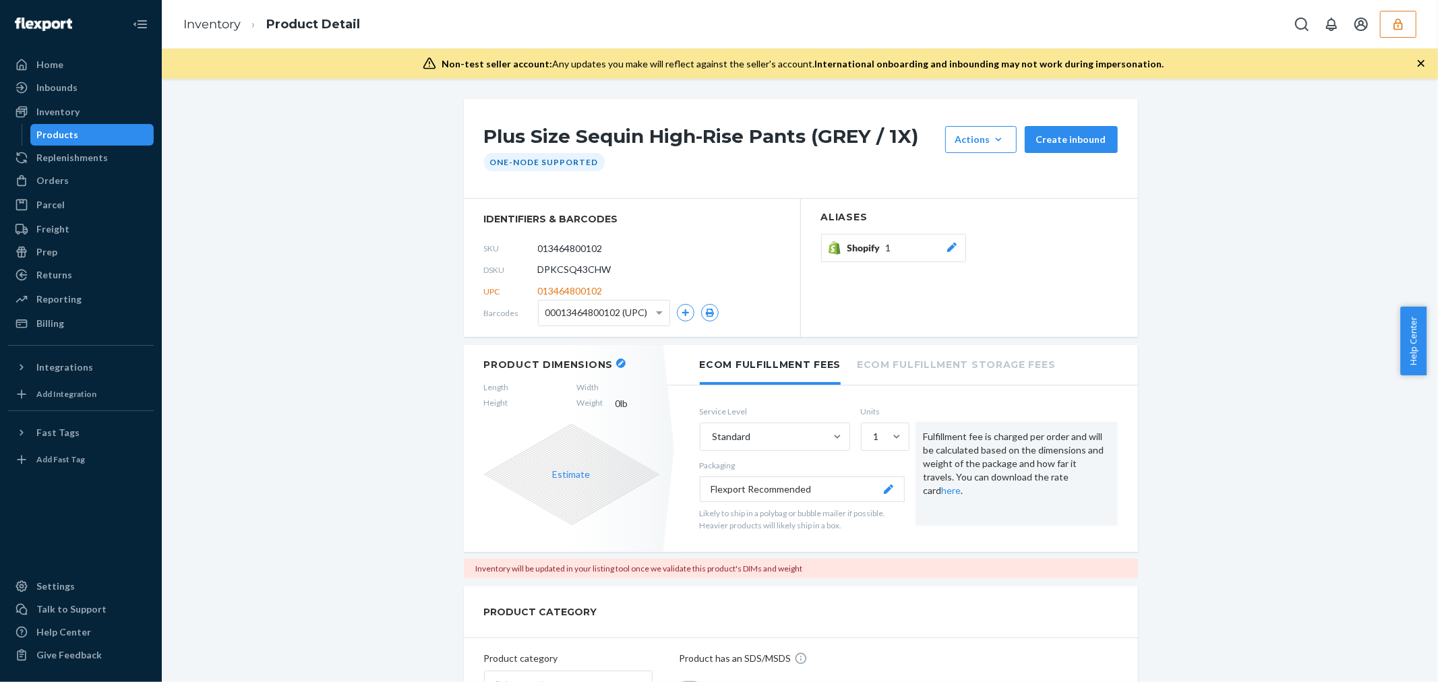
click at [489, 133] on h1 "Plus Size Sequin High-Rise Pants (GREY / 1X)" at bounding box center [711, 139] width 454 height 27
